Goal: Task Accomplishment & Management: Complete application form

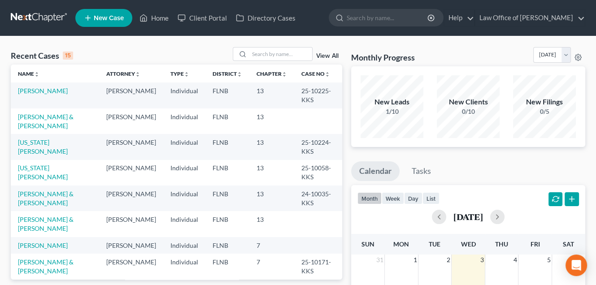
click at [107, 14] on link "New Case" at bounding box center [103, 18] width 57 height 18
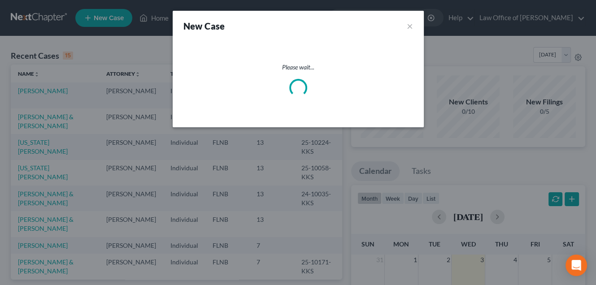
select select "16"
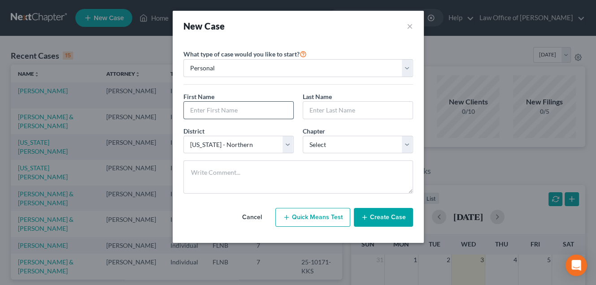
click at [206, 110] on input "text" at bounding box center [238, 110] width 109 height 17
type input "s"
type input "[PERSON_NAME]"
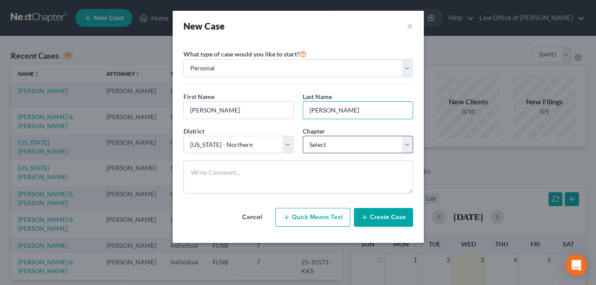
type input "[PERSON_NAME]"
click at [303, 136] on select "Select 7 11 12 13" at bounding box center [358, 145] width 110 height 18
select select "0"
click option "7" at bounding box center [0, 0] width 0 height 0
click at [376, 213] on button "Create Case" at bounding box center [383, 217] width 59 height 19
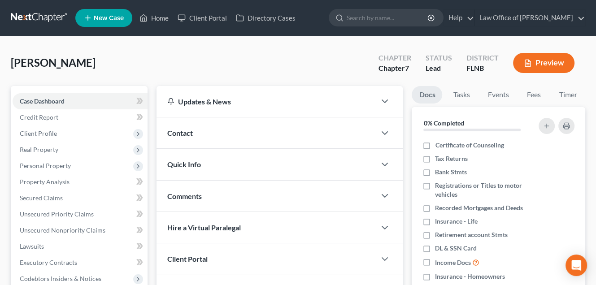
click at [152, 238] on div "Updates & News × District Notes Take a look at NextChapter's District Notes to …" at bounding box center [279, 240] width 255 height 308
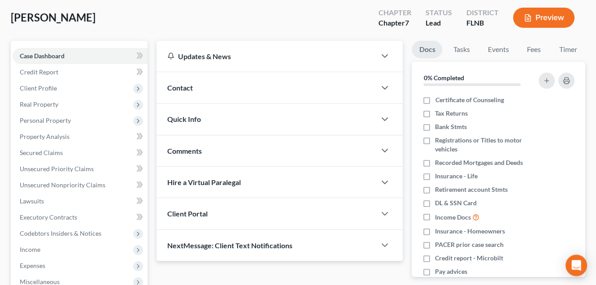
scroll to position [47, 0]
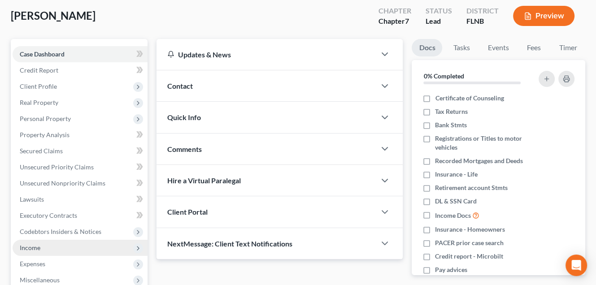
click at [102, 249] on span "Income" at bounding box center [80, 248] width 135 height 16
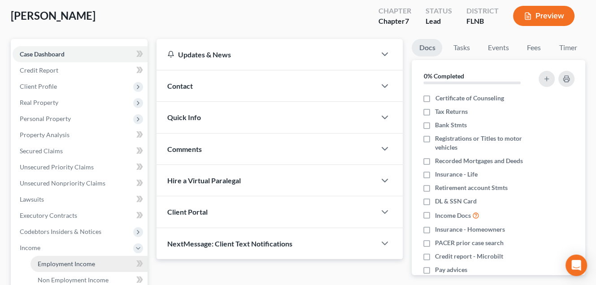
click at [87, 262] on span "Employment Income" at bounding box center [66, 264] width 57 height 8
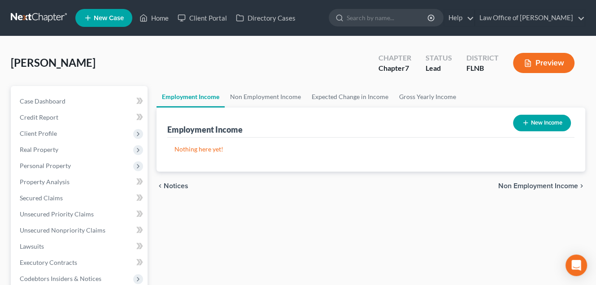
click at [541, 121] on button "New Income" at bounding box center [542, 123] width 58 height 17
select select "0"
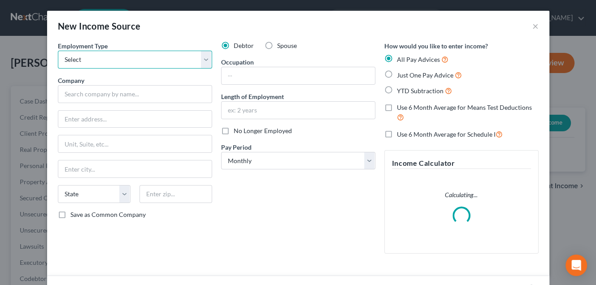
click at [58, 51] on select "Select Full or [DEMOGRAPHIC_DATA] Employment Self Employment" at bounding box center [135, 60] width 154 height 18
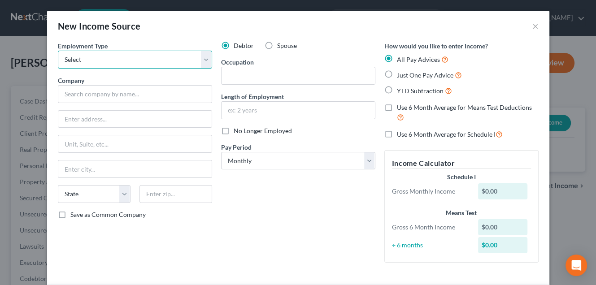
select select "0"
click option "Full or [DEMOGRAPHIC_DATA] Employment" at bounding box center [0, 0] width 0 height 0
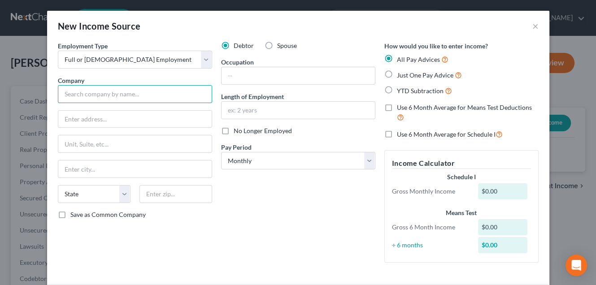
click at [170, 95] on input "text" at bounding box center [135, 94] width 154 height 18
type input "Law Office of [PERSON_NAME]"
type input "[STREET_ADDRESS]"
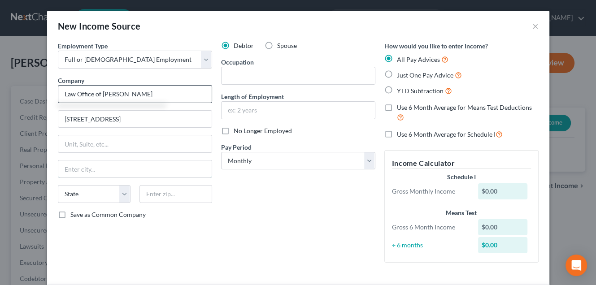
type input "[GEOGRAPHIC_DATA]"
select select "9"
type input "32606-6667"
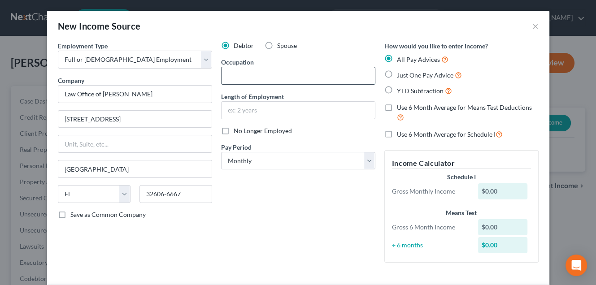
click at [240, 80] on input "text" at bounding box center [297, 75] width 153 height 17
type input "Legal Assistant"
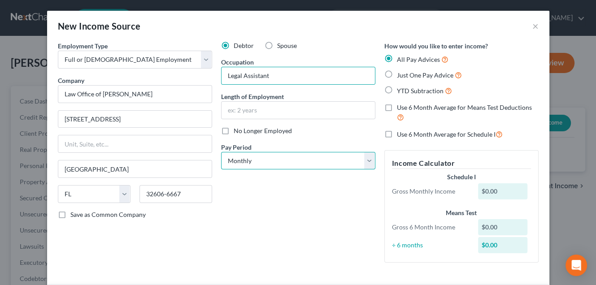
click at [221, 152] on select "Select Monthly Twice Monthly Every Other Week Weekly" at bounding box center [298, 161] width 154 height 18
select select "2"
click option "Every Other Week" at bounding box center [0, 0] width 0 height 0
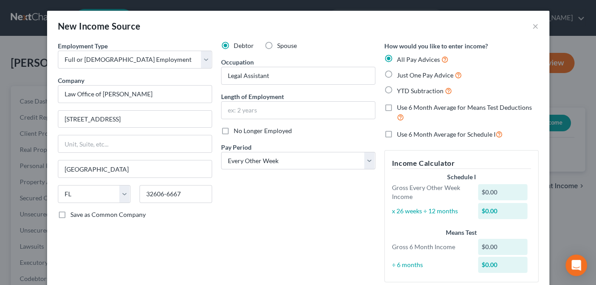
click at [397, 75] on label "Just One Pay Advice" at bounding box center [429, 75] width 65 height 10
click at [400, 75] on input "Just One Pay Advice" at bounding box center [403, 73] width 6 height 6
radio input "true"
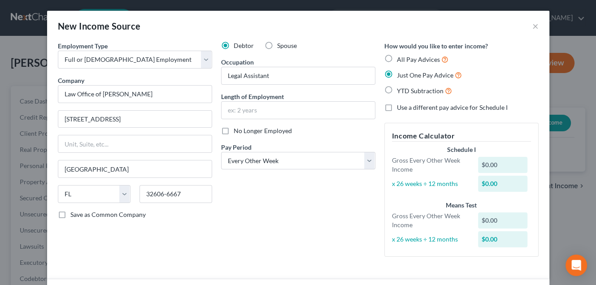
click at [400, 86] on input "YTD Subtraction" at bounding box center [403, 89] width 6 height 6
radio input "true"
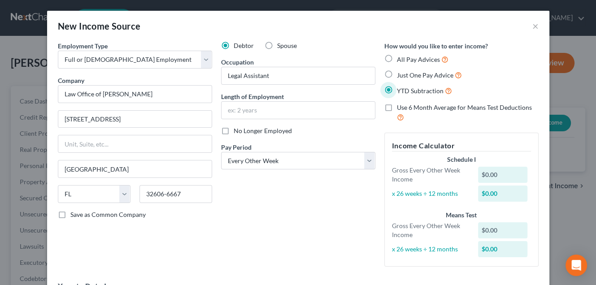
click at [397, 73] on label "Just One Pay Advice" at bounding box center [429, 75] width 65 height 10
click at [400, 73] on input "Just One Pay Advice" at bounding box center [403, 73] width 6 height 6
radio input "true"
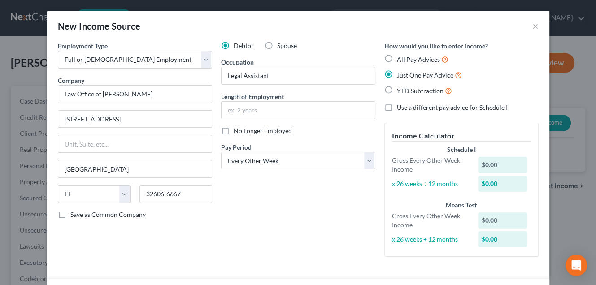
click at [541, 268] on div "Employment Type * Select Full or [DEMOGRAPHIC_DATA] Employment Self Employment …" at bounding box center [297, 156] width 489 height 230
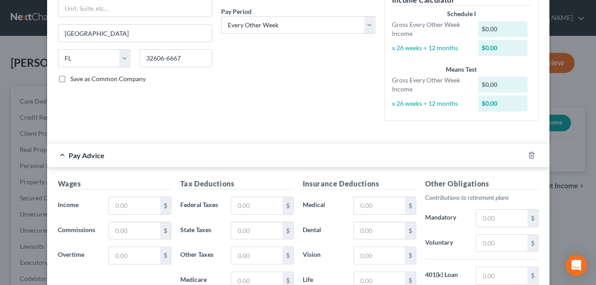
scroll to position [159, 0]
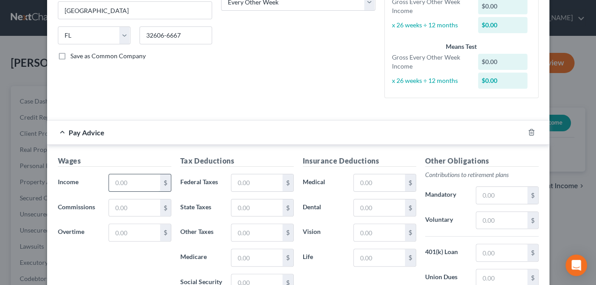
click at [113, 184] on input "text" at bounding box center [134, 182] width 51 height 17
type input "900"
click at [544, 242] on div "Wages Income * 900 $ Commissions $ Overtime $ Tax Deductions Federal Taxes $ St…" at bounding box center [298, 254] width 502 height 219
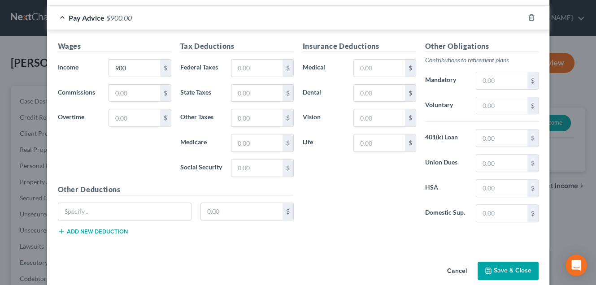
scroll to position [284, 0]
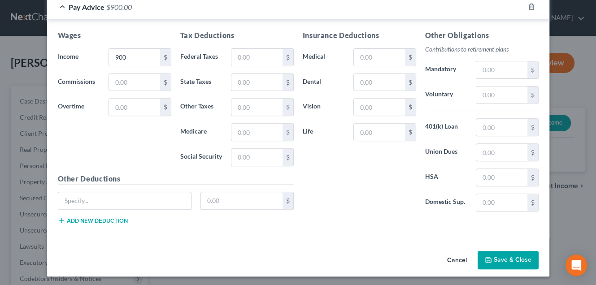
click at [514, 258] on button "Save & Close" at bounding box center [507, 260] width 61 height 19
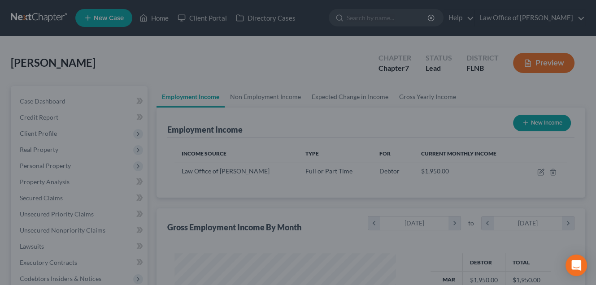
scroll to position [160, 239]
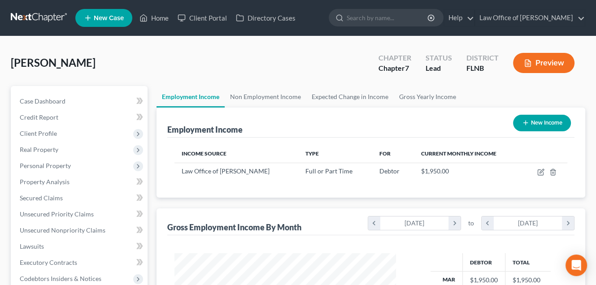
click at [558, 122] on button "New Income" at bounding box center [542, 123] width 58 height 17
select select "0"
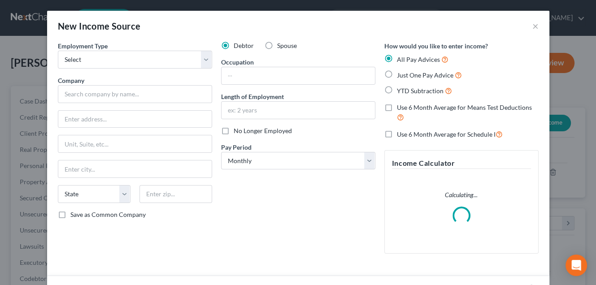
click at [277, 49] on label "Spouse" at bounding box center [287, 45] width 20 height 9
click at [281, 47] on input "Spouse" at bounding box center [284, 44] width 6 height 6
radio input "true"
click at [58, 51] on select "Select Full or [DEMOGRAPHIC_DATA] Employment Self Employment" at bounding box center [135, 60] width 154 height 18
select select "0"
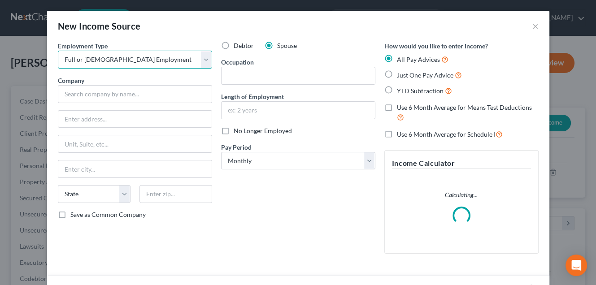
click option "Full or [DEMOGRAPHIC_DATA] Employment" at bounding box center [0, 0] width 0 height 0
click at [128, 91] on input "text" at bounding box center [135, 94] width 154 height 18
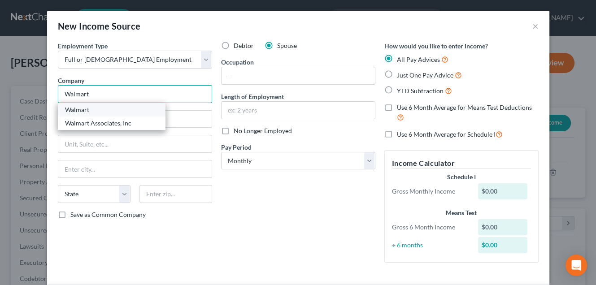
type input "Walmart"
click at [113, 114] on div "Walmart" at bounding box center [112, 109] width 108 height 13
type input "[STREET_ADDRESS]"
type input "[GEOGRAPHIC_DATA]"
select select "9"
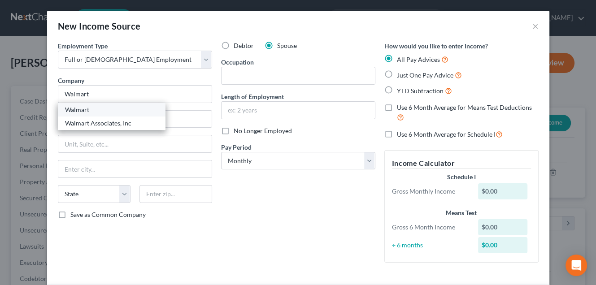
type input "32608"
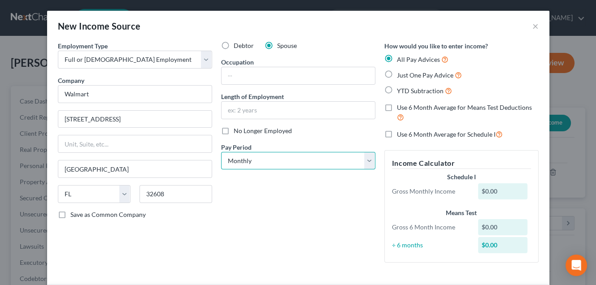
click at [221, 152] on select "Select Monthly Twice Monthly Every Other Week Weekly" at bounding box center [298, 161] width 154 height 18
select select "2"
click option "Every Other Week" at bounding box center [0, 0] width 0 height 0
click at [397, 74] on label "Just One Pay Advice" at bounding box center [429, 75] width 65 height 10
click at [400, 74] on input "Just One Pay Advice" at bounding box center [403, 73] width 6 height 6
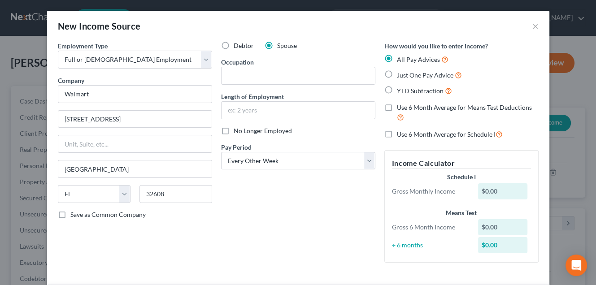
radio input "true"
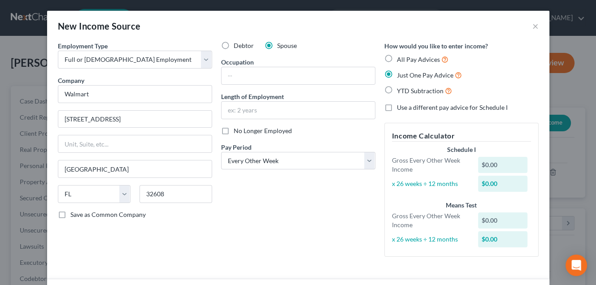
click at [545, 121] on div "Employment Type * Select Full or [DEMOGRAPHIC_DATA] Employment Self Employment …" at bounding box center [298, 286] width 502 height 490
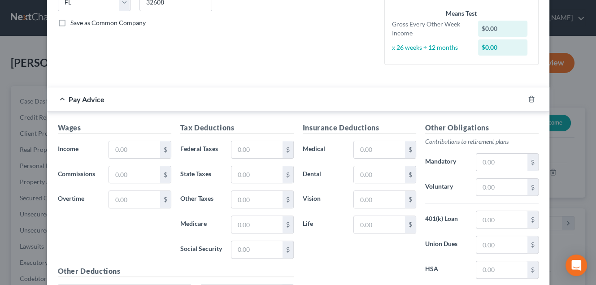
scroll to position [204, 0]
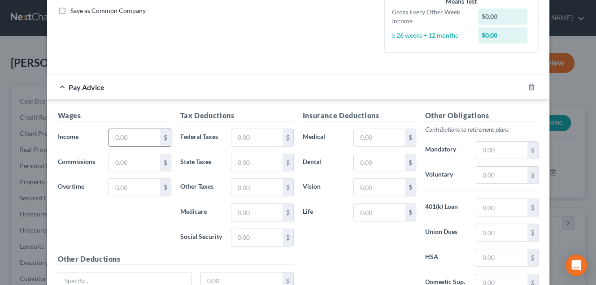
click at [121, 145] on div "$" at bounding box center [139, 138] width 62 height 18
click at [121, 142] on input "text" at bounding box center [134, 137] width 51 height 17
type input "800"
click at [543, 270] on div "Wages Income * 800 $ Commissions $ Overtime $ Tax Deductions Federal Taxes $ St…" at bounding box center [298, 209] width 502 height 219
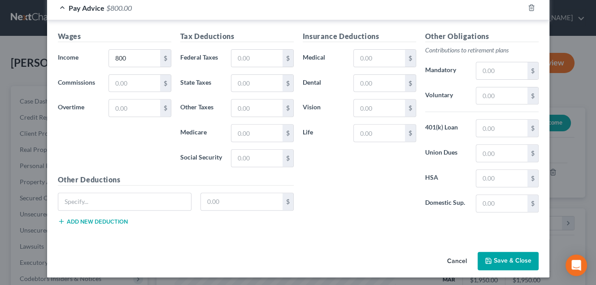
scroll to position [284, 0]
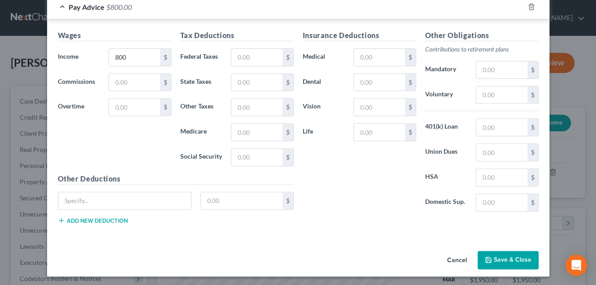
click at [495, 263] on button "Save & Close" at bounding box center [507, 260] width 61 height 19
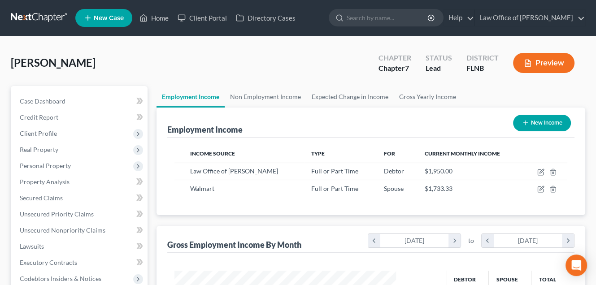
scroll to position [255, 0]
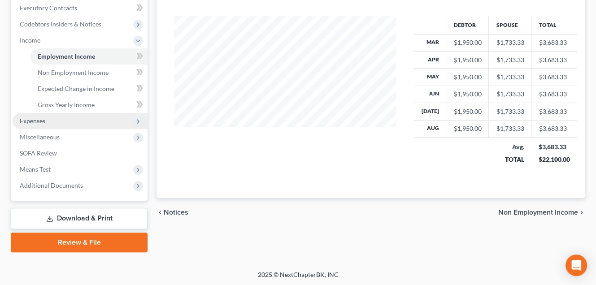
click at [43, 121] on span "Expenses" at bounding box center [33, 121] width 26 height 8
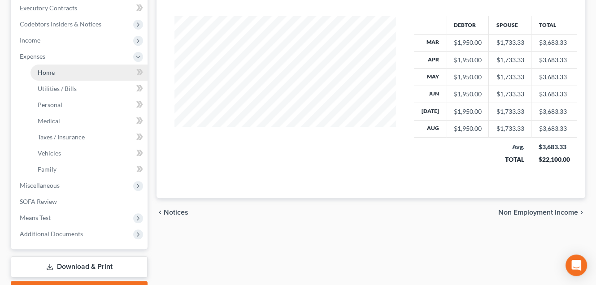
click at [45, 71] on span "Home" at bounding box center [46, 73] width 17 height 8
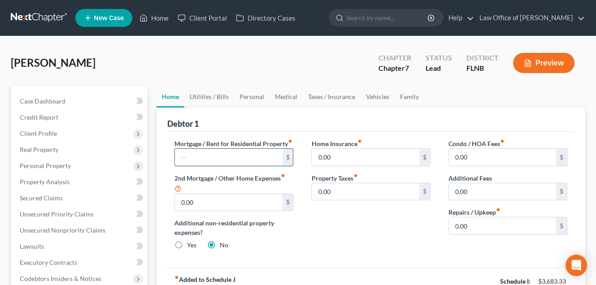
click at [187, 166] on input "text" at bounding box center [228, 157] width 107 height 17
click at [224, 165] on input "text" at bounding box center [228, 157] width 107 height 17
click at [456, 156] on input "0.00" at bounding box center [502, 157] width 107 height 17
click at [571, 95] on ul "Home Utilities / Bills Personal Medical Taxes / Insurance Vehicles Family" at bounding box center [370, 97] width 428 height 22
click at [232, 166] on input "1,431" at bounding box center [228, 157] width 107 height 17
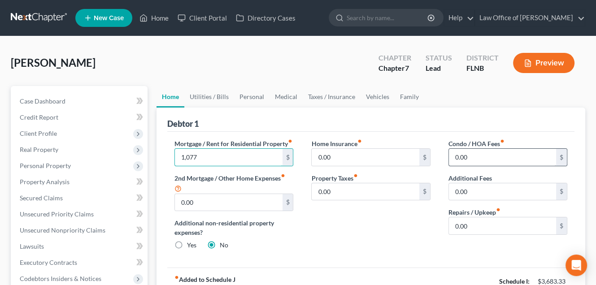
type input "1,077"
click at [475, 155] on input "0.00" at bounding box center [502, 157] width 107 height 17
type input "354"
click at [428, 232] on div "Home Insurance fiber_manual_record 0.00 $ Property Taxes fiber_manual_record 0.…" at bounding box center [370, 198] width 137 height 118
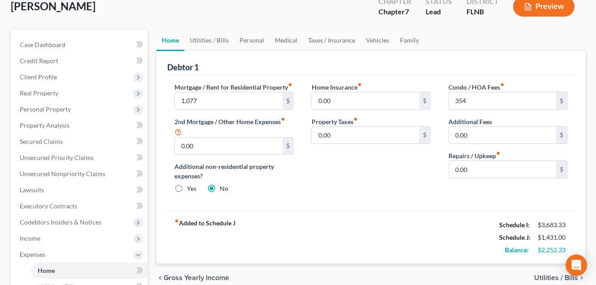
scroll to position [75, 0]
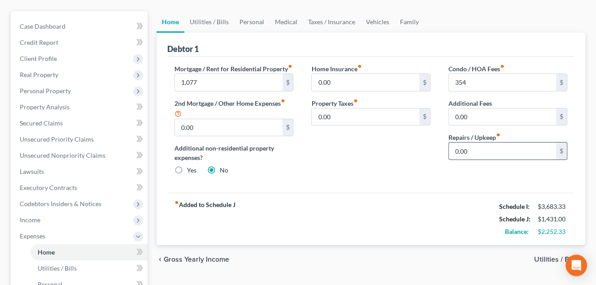
click at [452, 151] on input "0.00" at bounding box center [502, 151] width 107 height 17
type input "50"
click at [553, 263] on span "Utilities / Bills" at bounding box center [556, 259] width 44 height 7
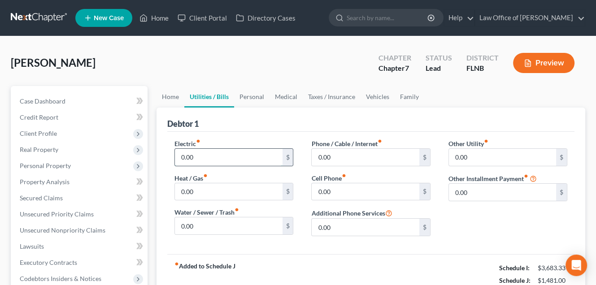
click at [234, 158] on input "0.00" at bounding box center [228, 157] width 107 height 17
click at [581, 54] on div "Preview" at bounding box center [545, 64] width 79 height 26
click at [224, 153] on input "0.00" at bounding box center [228, 157] width 107 height 17
type input "200"
click at [316, 194] on input "0.00" at bounding box center [365, 191] width 107 height 17
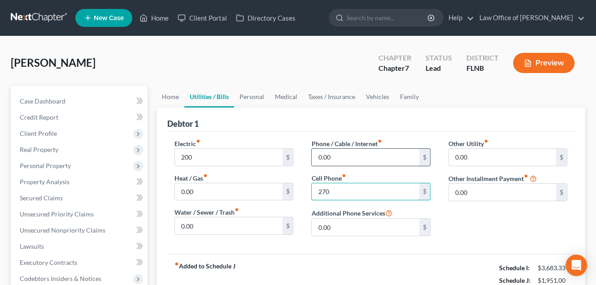
type input "270"
click at [318, 156] on input "0.00" at bounding box center [365, 157] width 107 height 17
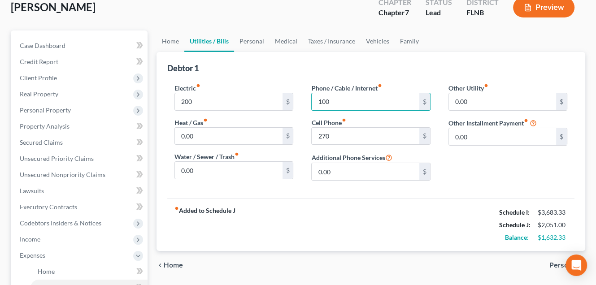
scroll to position [57, 0]
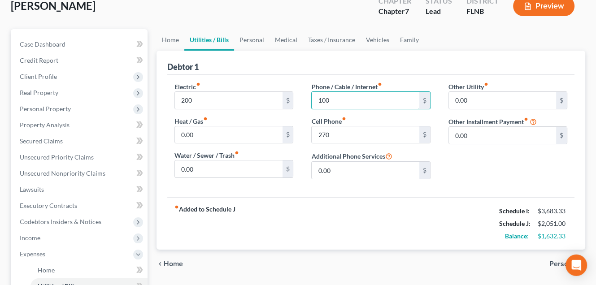
type input "100"
click at [554, 260] on span "Personal" at bounding box center [563, 263] width 29 height 7
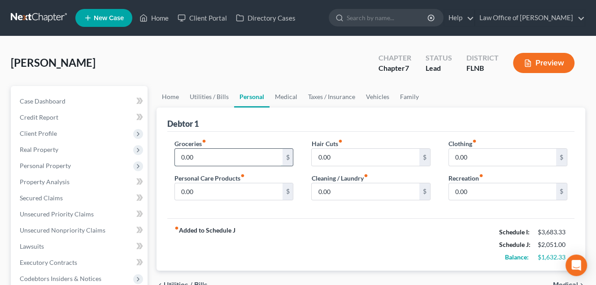
click at [181, 157] on input "0.00" at bounding box center [228, 157] width 107 height 17
click at [200, 162] on input "0.00" at bounding box center [228, 157] width 107 height 17
type input "0"
type input "450"
click at [319, 160] on input "0.00" at bounding box center [365, 157] width 107 height 17
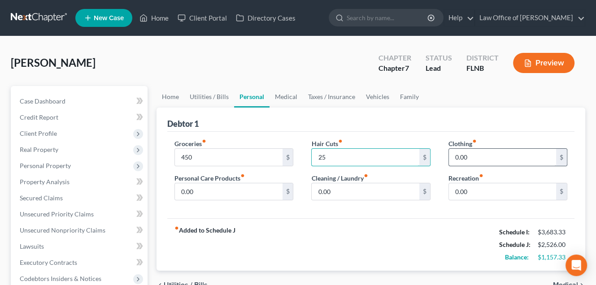
type input "25"
click at [454, 156] on input "0.00" at bounding box center [502, 157] width 107 height 17
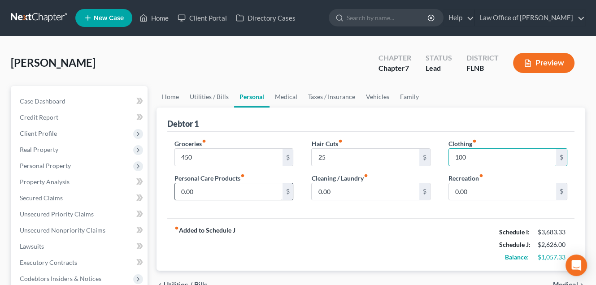
type input "100"
click at [199, 188] on input "0.00" at bounding box center [228, 191] width 107 height 17
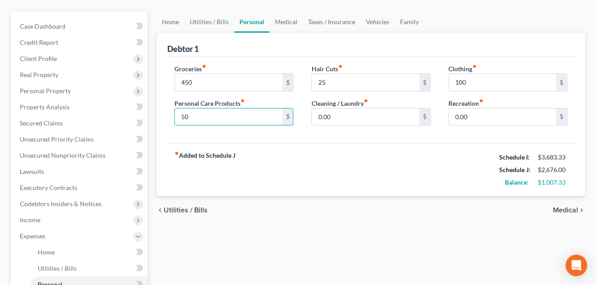
scroll to position [69, 0]
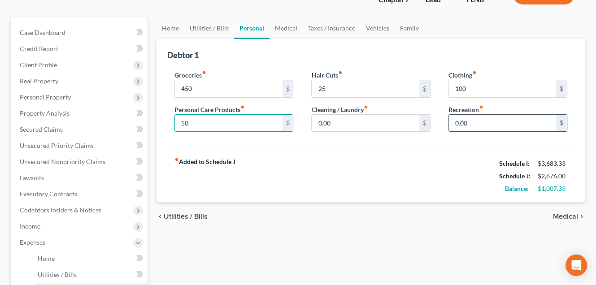
type input "50"
click at [455, 121] on input "0.00" at bounding box center [502, 123] width 107 height 17
click at [478, 119] on input "0.00" at bounding box center [502, 123] width 107 height 17
type input "0"
type input "150"
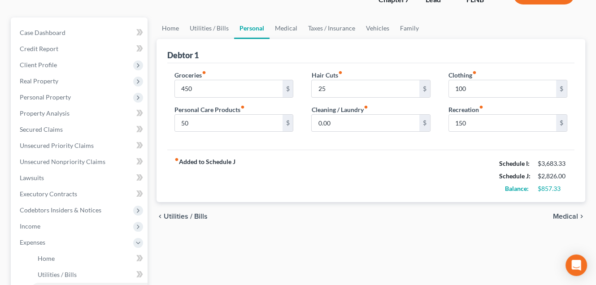
click at [561, 213] on span "Medical" at bounding box center [565, 216] width 25 height 7
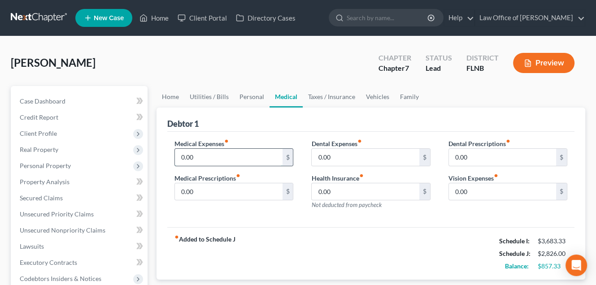
click at [196, 154] on input "0.00" at bounding box center [228, 157] width 107 height 17
type input "75"
click at [316, 158] on input "0.00" at bounding box center [365, 157] width 107 height 17
type input "50"
click at [178, 156] on input "75" at bounding box center [228, 157] width 107 height 17
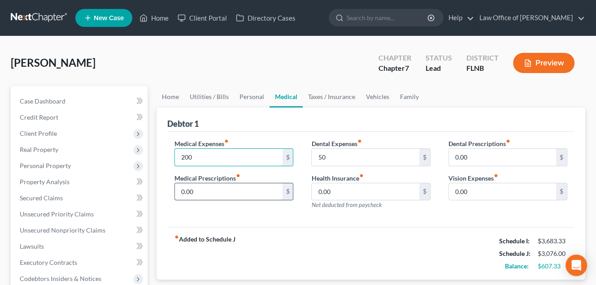
type input "200"
click at [178, 192] on input "0.00" at bounding box center [228, 191] width 107 height 17
click at [179, 193] on input "0.00" at bounding box center [228, 191] width 107 height 17
drag, startPoint x: 179, startPoint y: 193, endPoint x: 236, endPoint y: 193, distance: 56.5
click at [236, 193] on input "0.00" at bounding box center [228, 191] width 107 height 17
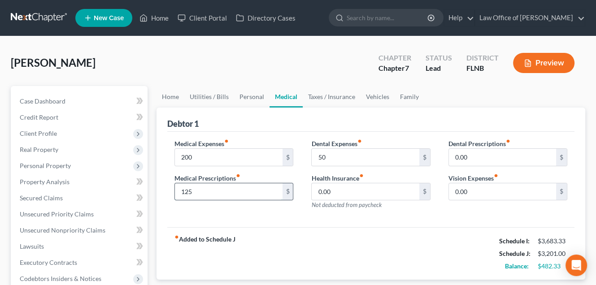
type input "125"
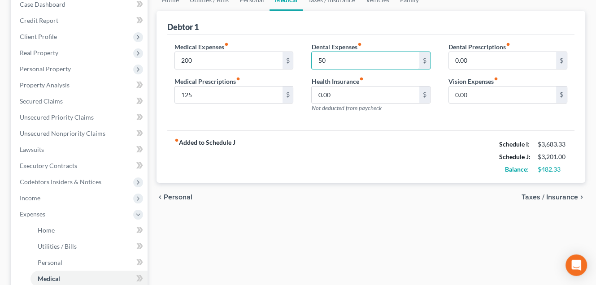
scroll to position [97, 0]
click at [536, 195] on span "Taxes / Insurance" at bounding box center [549, 196] width 56 height 7
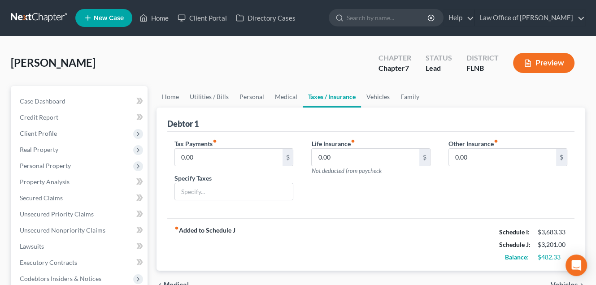
drag, startPoint x: 590, startPoint y: 87, endPoint x: 596, endPoint y: 91, distance: 6.7
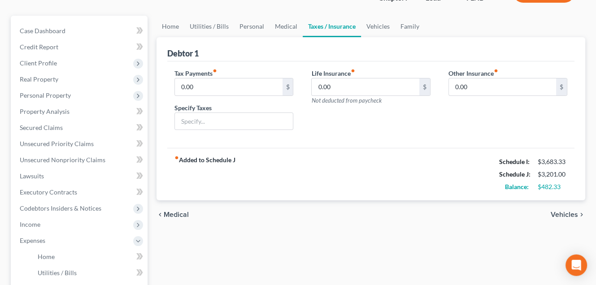
scroll to position [86, 0]
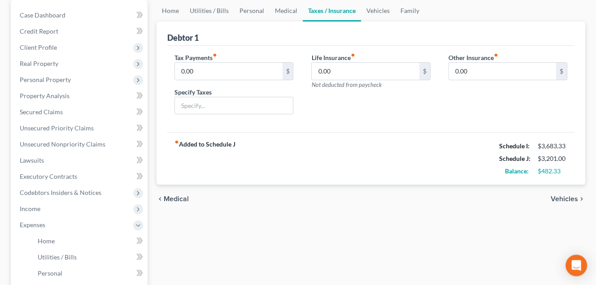
click at [559, 200] on span "Vehicles" at bounding box center [563, 198] width 27 height 7
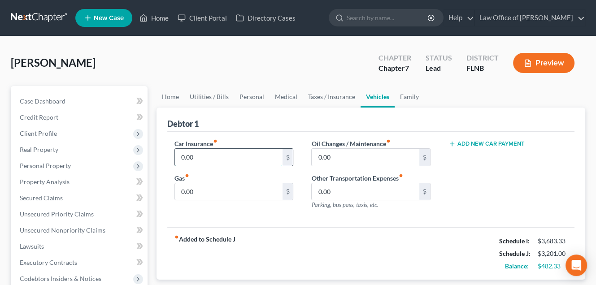
click at [180, 156] on input "0.00" at bounding box center [228, 157] width 107 height 17
click at [315, 156] on input "0.00" at bounding box center [365, 157] width 107 height 17
type input "75"
click at [179, 188] on input "0.00" at bounding box center [228, 191] width 107 height 17
type input "120"
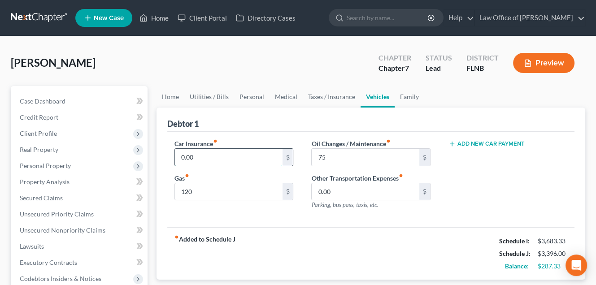
click at [182, 158] on input "0.00" at bounding box center [228, 157] width 107 height 17
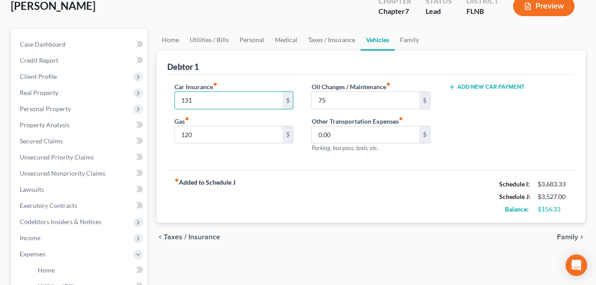
scroll to position [58, 0]
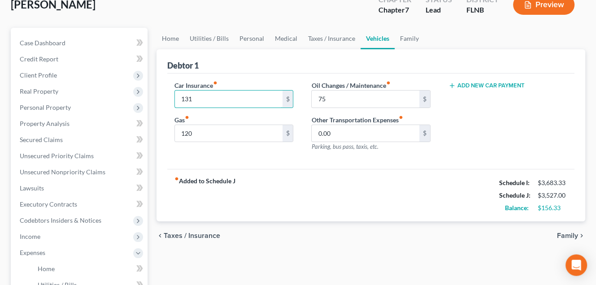
type input "131"
click at [558, 233] on span "Family" at bounding box center [567, 235] width 21 height 7
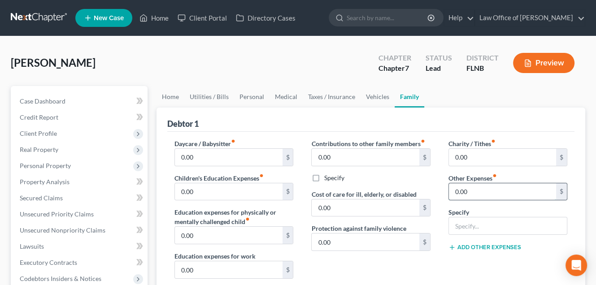
click at [453, 190] on input "0.00" at bounding box center [502, 191] width 107 height 17
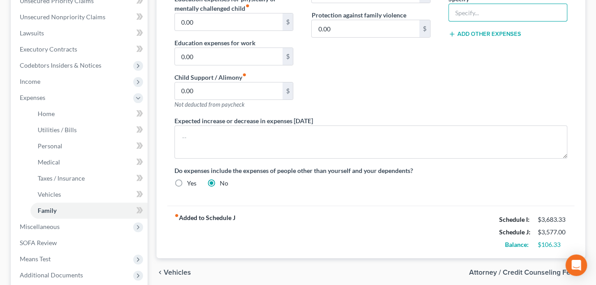
scroll to position [217, 0]
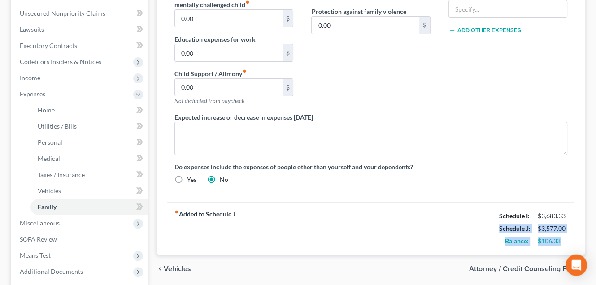
drag, startPoint x: 590, startPoint y: 217, endPoint x: 591, endPoint y: 244, distance: 26.5
click at [591, 244] on html "Home New Case Client Portal Directory Cases Law Office of [PERSON_NAME] Sperlin…" at bounding box center [298, 77] width 596 height 589
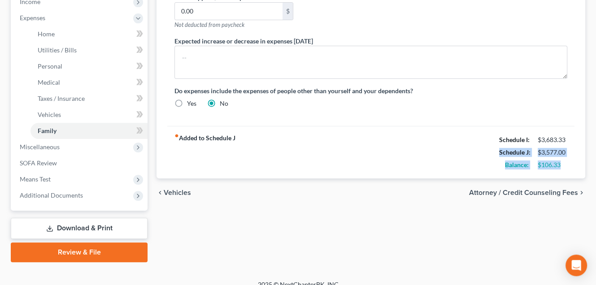
scroll to position [303, 0]
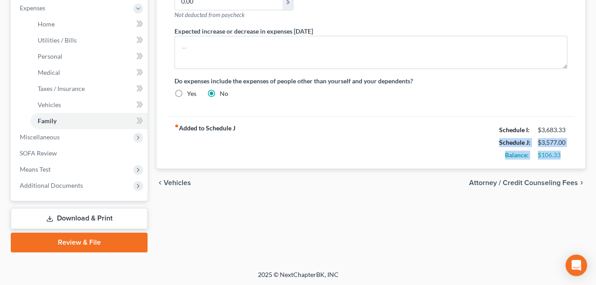
click at [488, 179] on span "Attorney / Credit Counseling Fees" at bounding box center [523, 182] width 109 height 7
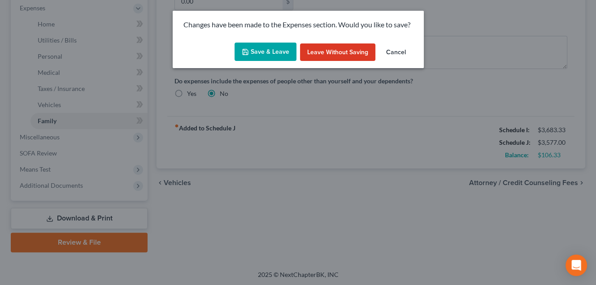
click at [290, 58] on button "Save & Leave" at bounding box center [265, 52] width 62 height 19
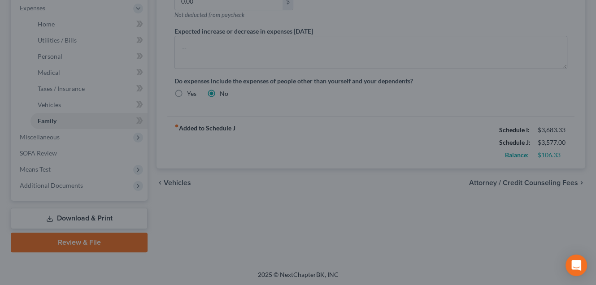
type input "50.00"
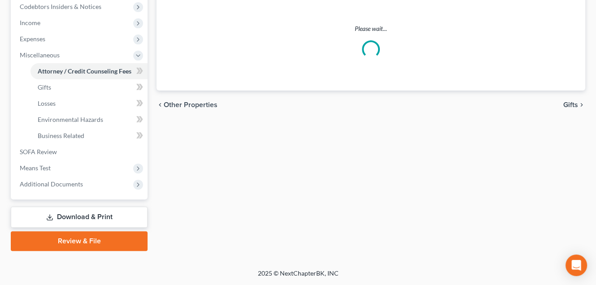
scroll to position [271, 0]
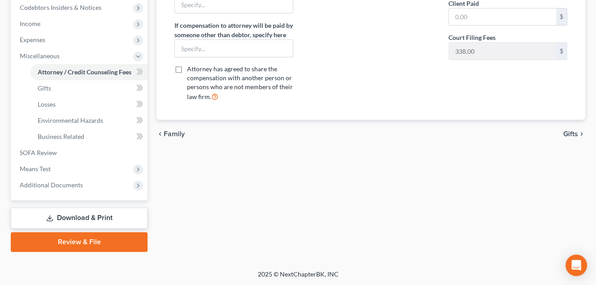
click at [91, 221] on link "Download & Print" at bounding box center [79, 218] width 137 height 21
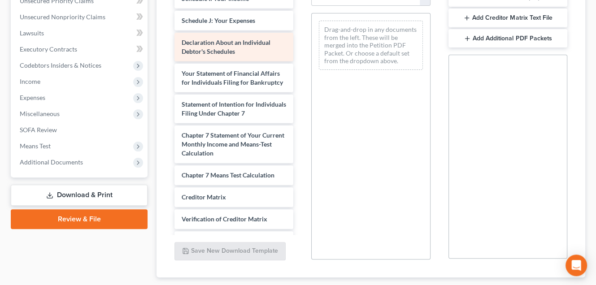
scroll to position [209, 0]
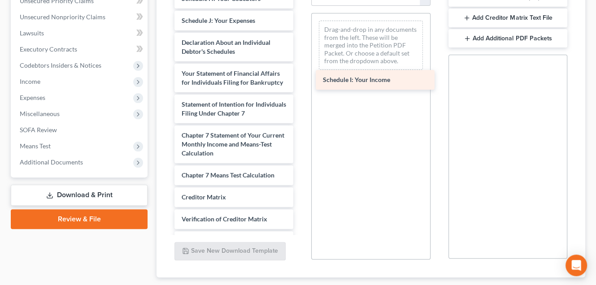
drag, startPoint x: 218, startPoint y: 3, endPoint x: 359, endPoint y: 86, distance: 163.5
click at [300, 86] on div "Schedule I: Your Income Voluntary Petition for Individuals Filing for Bankruptc…" at bounding box center [233, 36] width 133 height 510
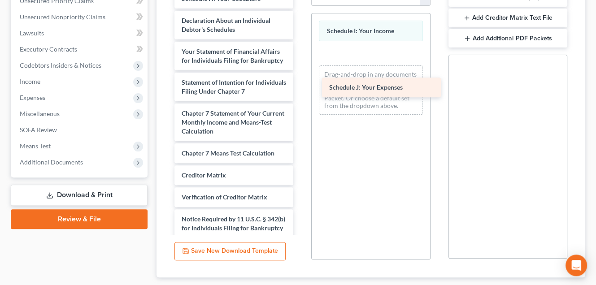
drag, startPoint x: 219, startPoint y: 24, endPoint x: 367, endPoint y: 92, distance: 162.4
click at [300, 92] on div "Schedule J: Your Expenses Voluntary Petition for Individuals Filing for Bankrup…" at bounding box center [233, 25] width 133 height 488
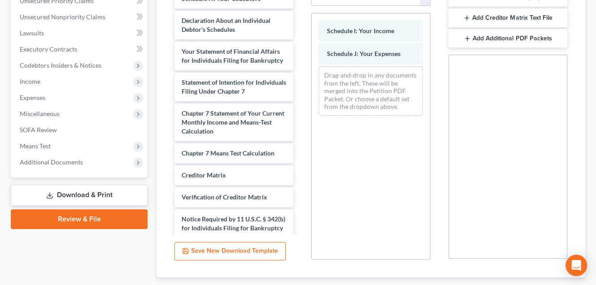
scroll to position [268, 0]
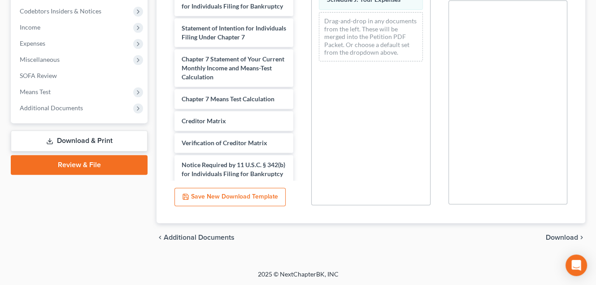
click at [550, 235] on span "Download" at bounding box center [561, 237] width 32 height 7
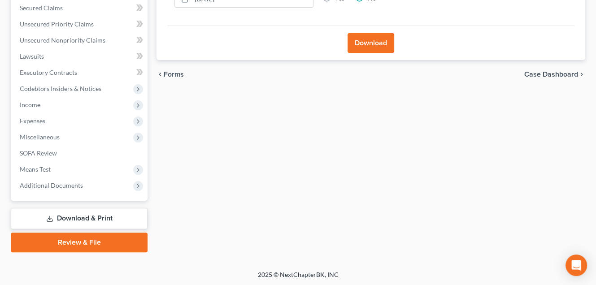
click at [367, 45] on button "Download" at bounding box center [370, 43] width 47 height 20
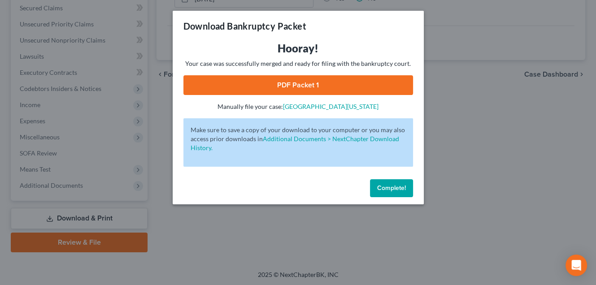
click at [342, 81] on link "PDF Packet 1" at bounding box center [297, 85] width 229 height 20
click at [573, 100] on div "Download Bankruptcy Packet Hooray! Your case was successfully merged and ready …" at bounding box center [298, 142] width 596 height 285
